Goal: Information Seeking & Learning: Find specific fact

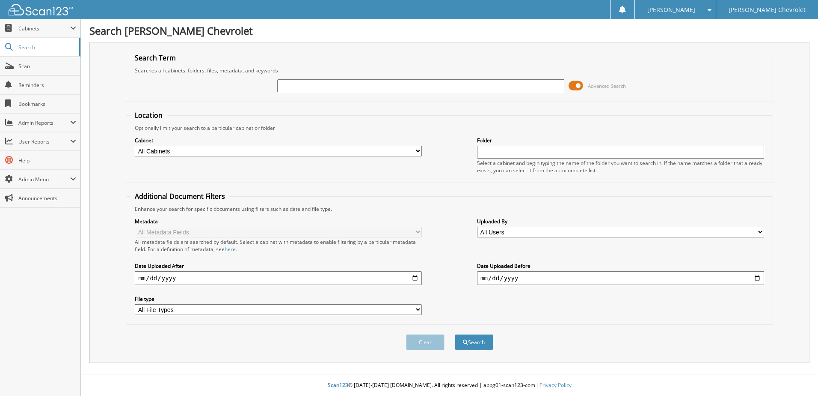
click at [334, 86] on input "text" at bounding box center [420, 85] width 287 height 13
type input "523284"
click at [455, 334] on button "Search" at bounding box center [474, 342] width 39 height 16
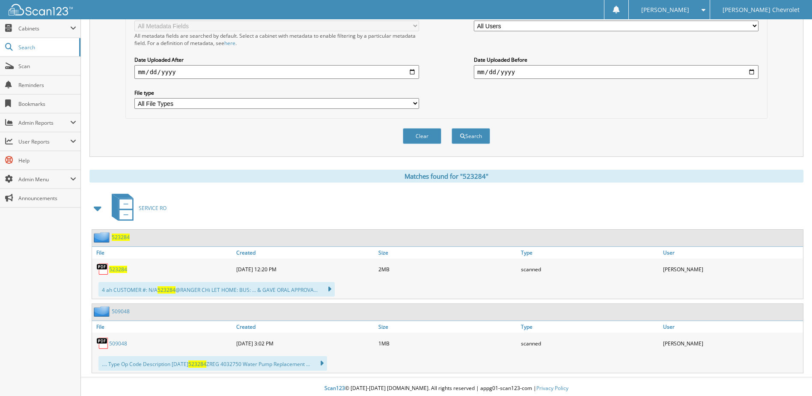
scroll to position [209, 0]
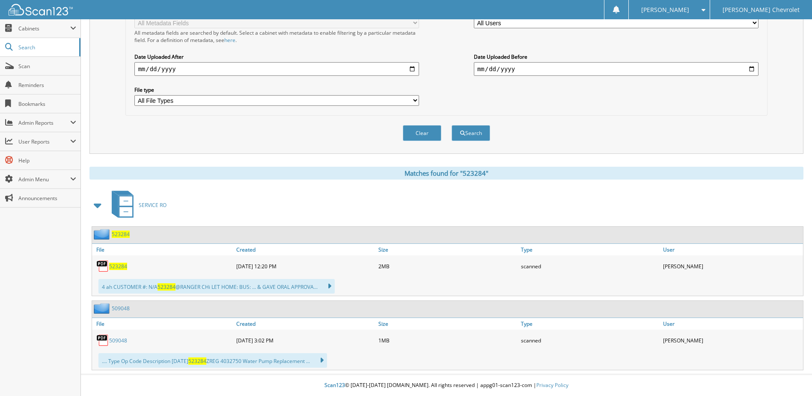
click at [123, 268] on span "523284" at bounding box center [118, 265] width 18 height 7
